Goal: Task Accomplishment & Management: Use online tool/utility

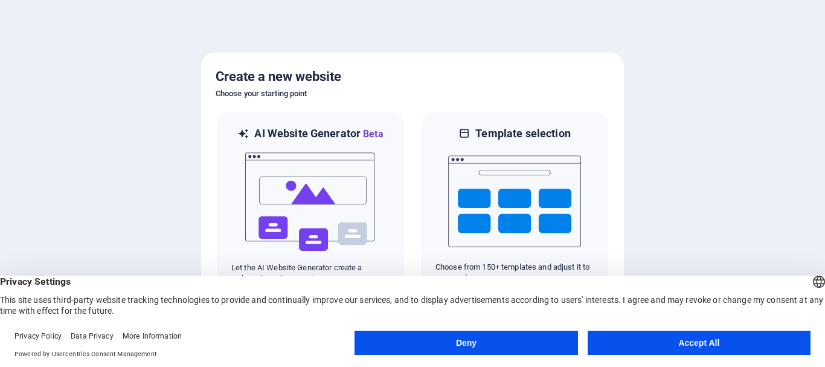
click at [674, 341] on button "Accept All" at bounding box center [699, 342] width 223 height 24
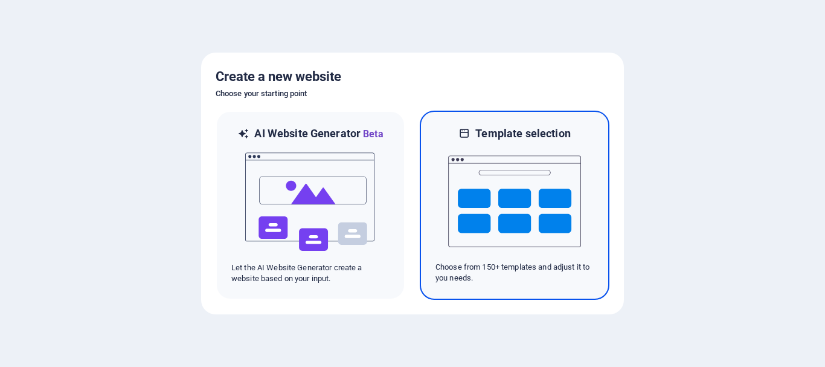
click at [481, 226] on img at bounding box center [514, 201] width 133 height 121
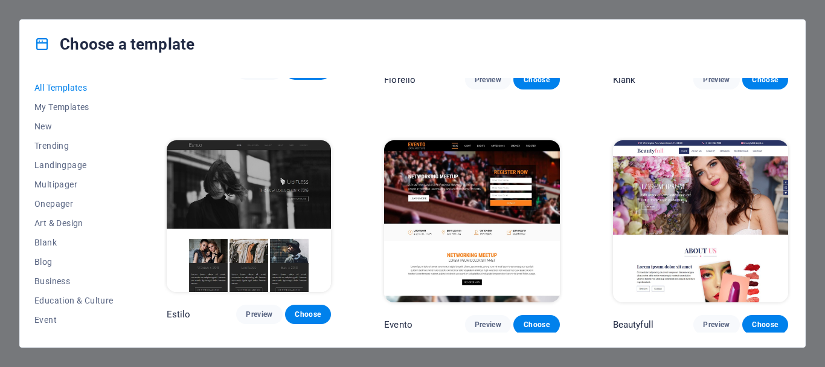
click at [731, 13] on div "Choose a template All Templates My Templates New Trending Landingpage Multipage…" at bounding box center [412, 183] width 825 height 367
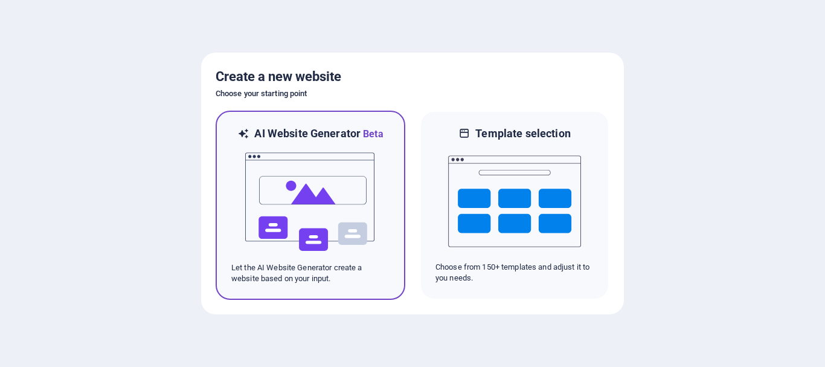
click at [361, 196] on img at bounding box center [310, 201] width 133 height 121
click at [364, 191] on img at bounding box center [310, 201] width 133 height 121
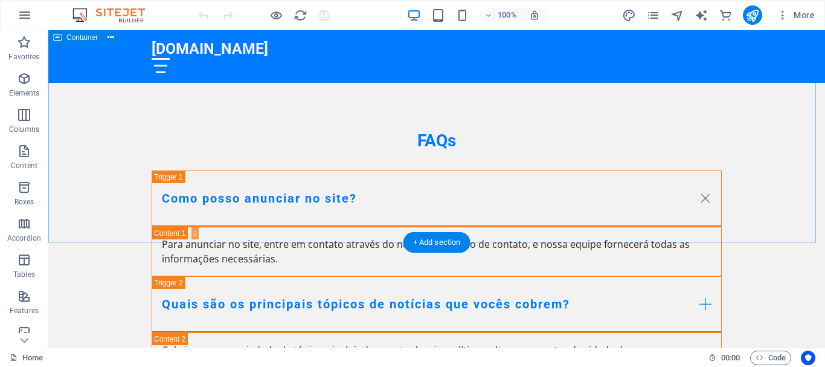
scroll to position [2034, 0]
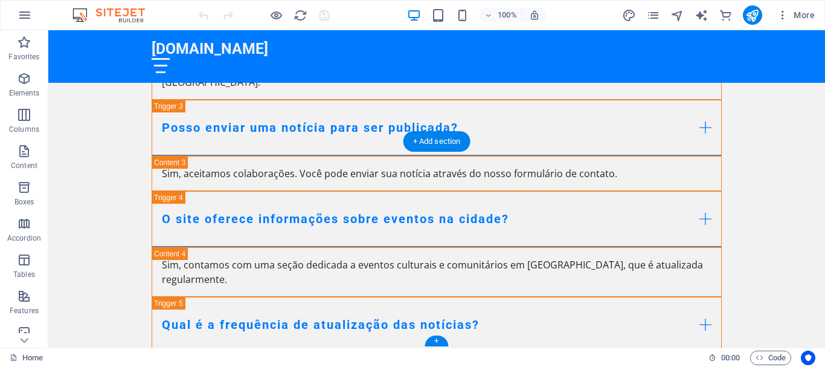
drag, startPoint x: 610, startPoint y: 243, endPoint x: 707, endPoint y: 285, distance: 105.6
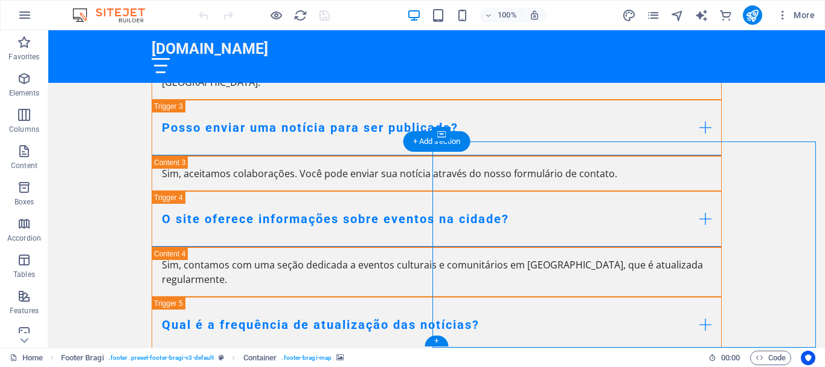
drag, startPoint x: 599, startPoint y: 248, endPoint x: 825, endPoint y: 314, distance: 234.9
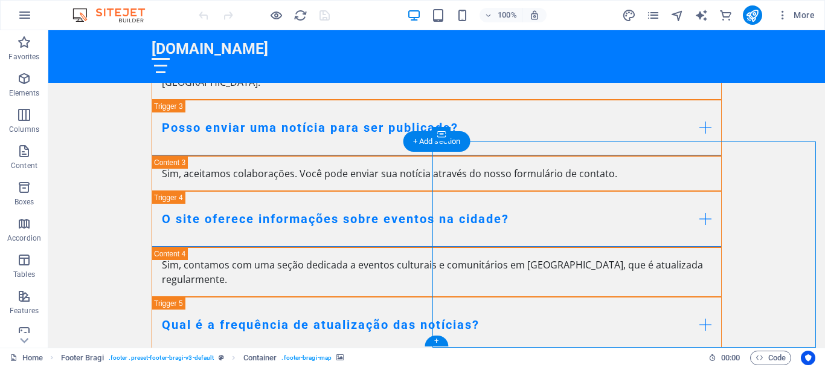
select select "px"
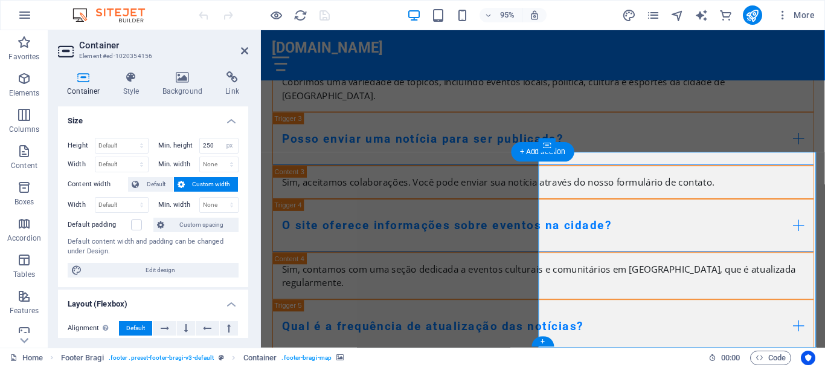
scroll to position [2049, 0]
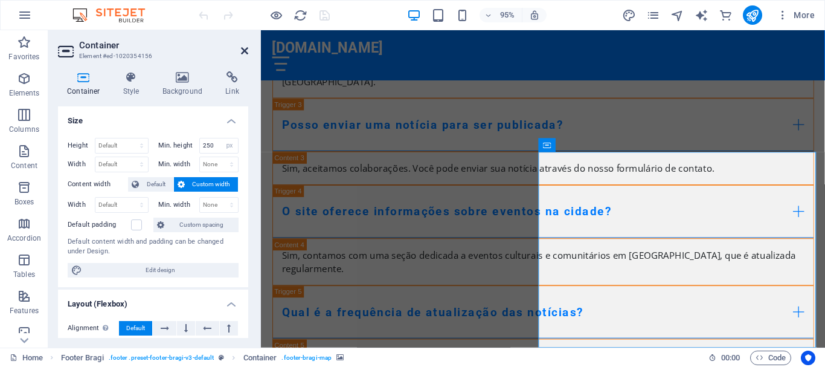
click at [246, 47] on icon at bounding box center [244, 51] width 7 height 10
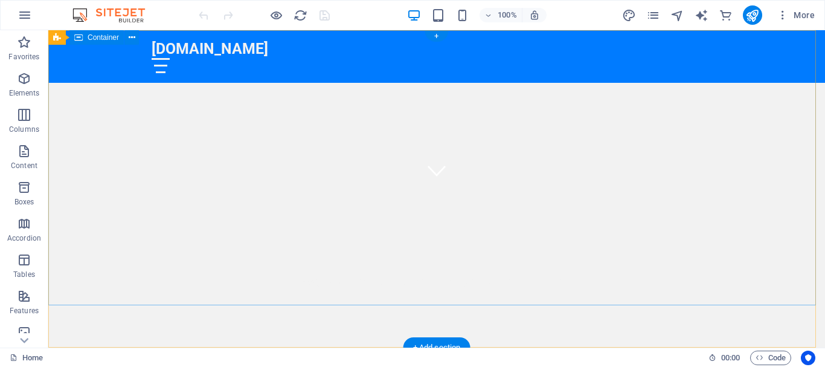
scroll to position [0, 0]
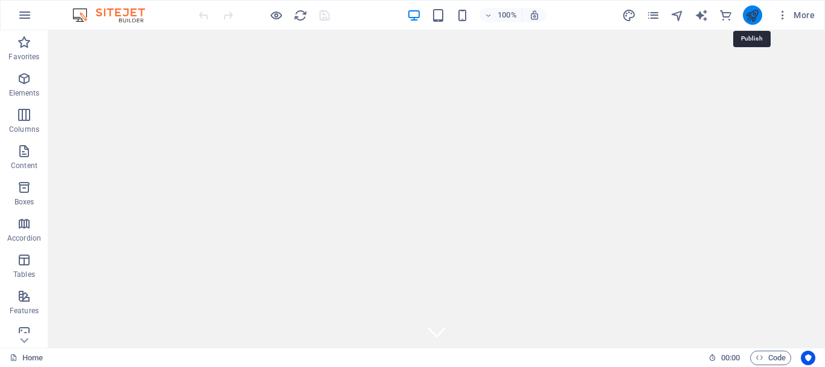
click at [753, 15] on icon "publish" at bounding box center [752, 15] width 14 height 14
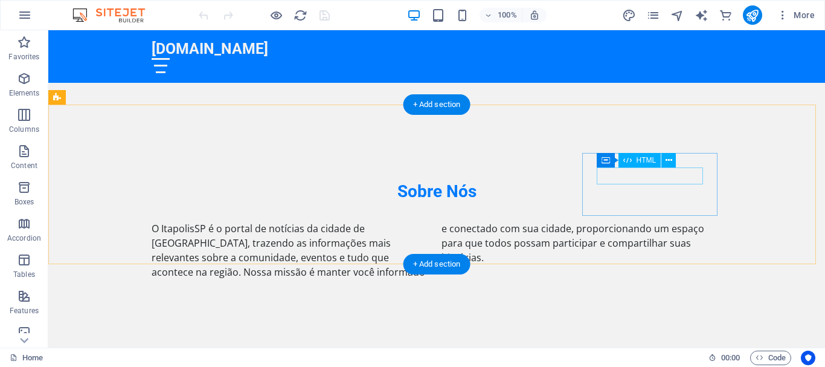
scroll to position [362, 0]
